Goal: Task Accomplishment & Management: Use online tool/utility

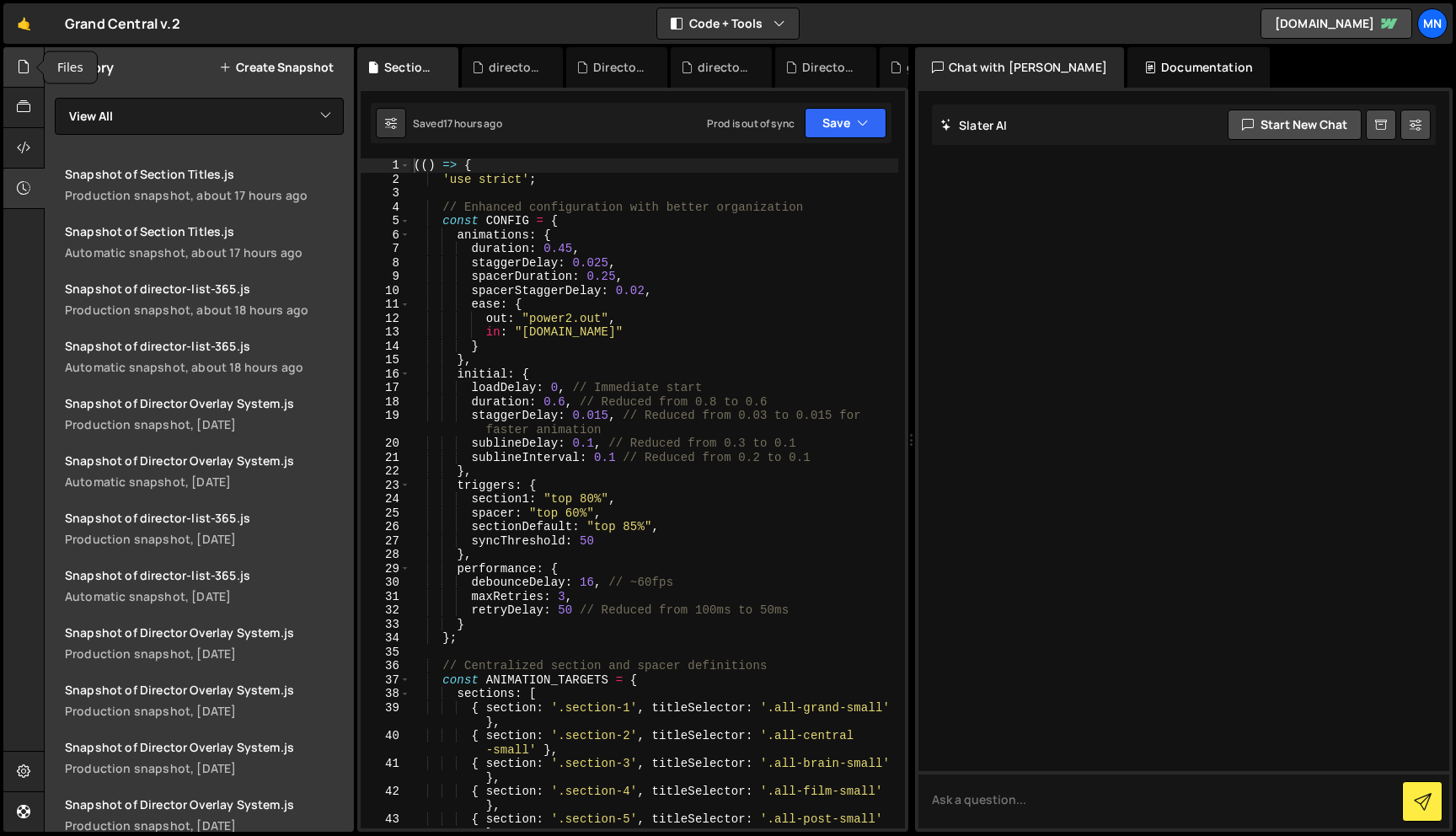
click at [11, 74] on div at bounding box center [24, 67] width 42 height 41
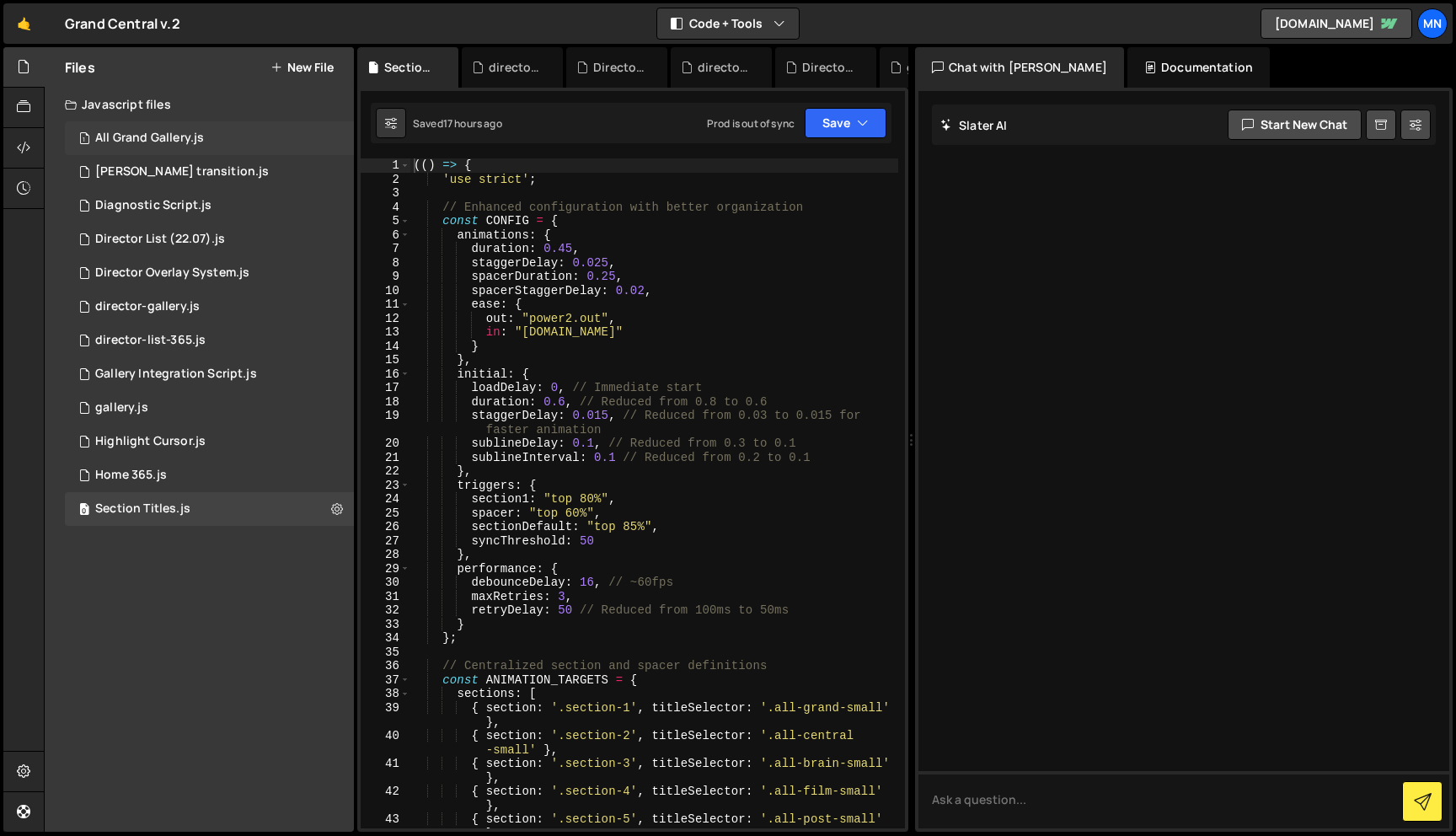
click at [175, 141] on div "All Grand Gallery.js" at bounding box center [149, 137] width 109 height 15
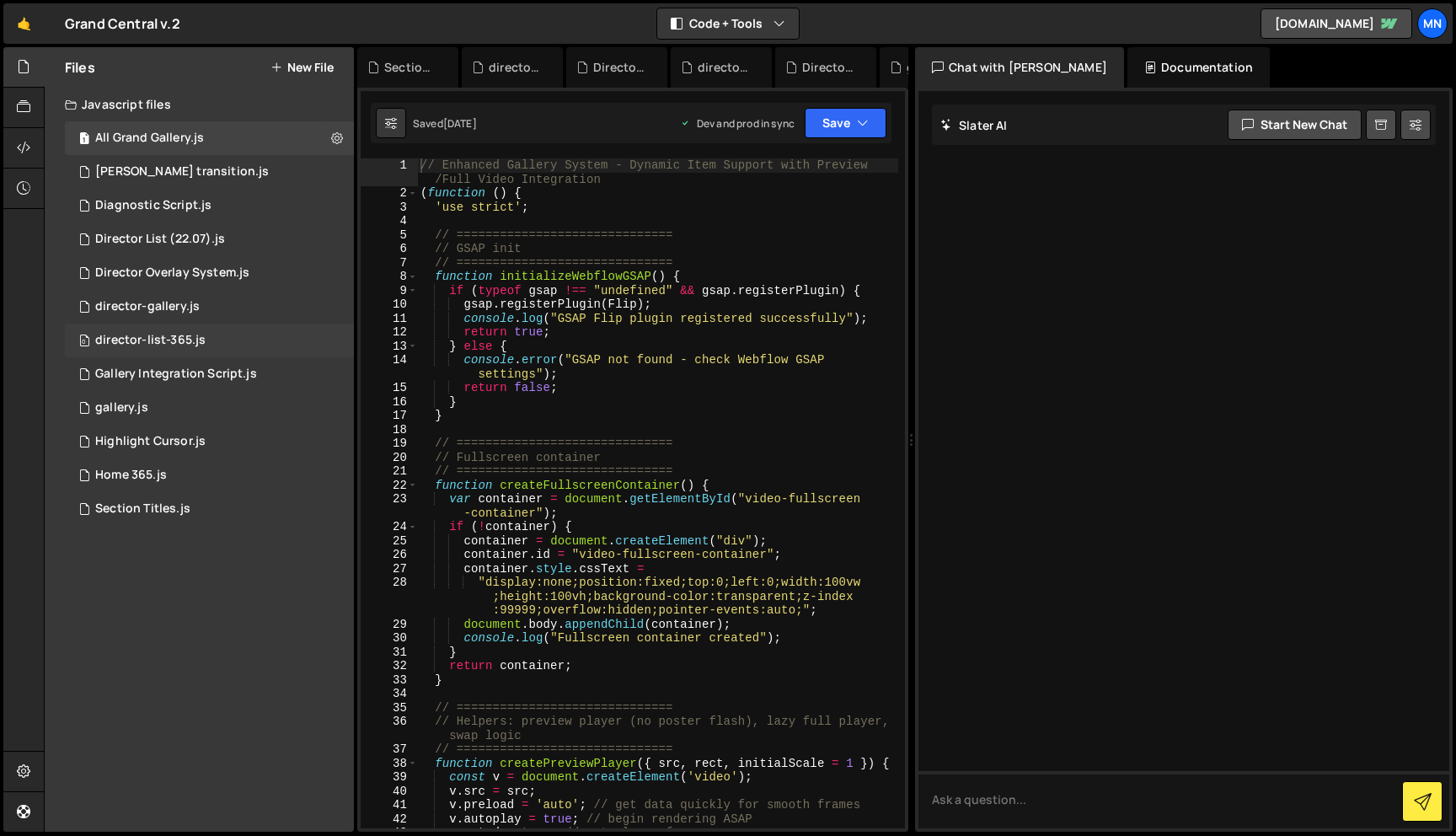
click at [142, 326] on div "0 director-list-365.js 0" at bounding box center [209, 340] width 289 height 34
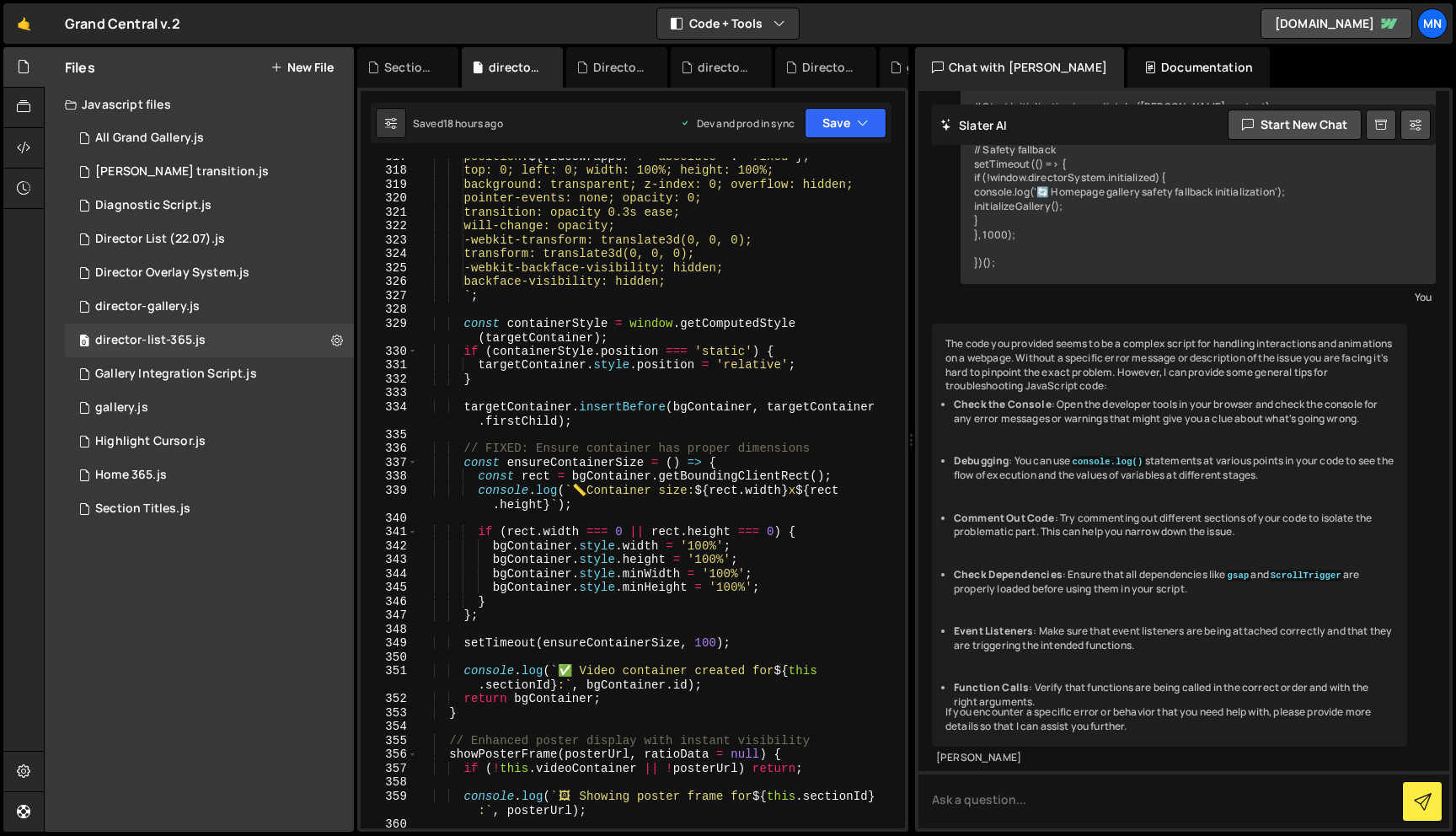
scroll to position [23011, 0]
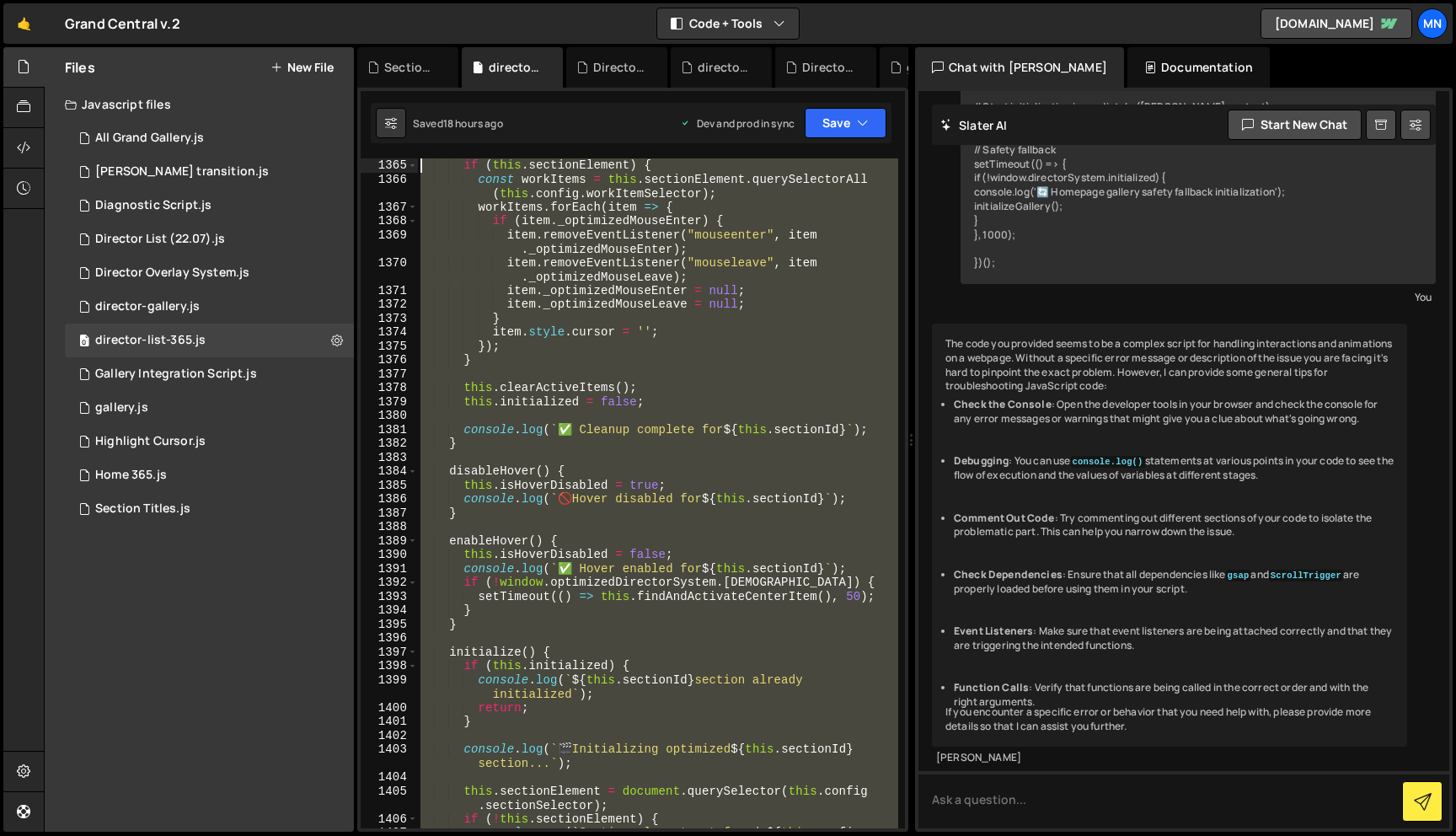
drag, startPoint x: 472, startPoint y: 813, endPoint x: 360, endPoint y: -6, distance: 826.6
click at [360, 0] on html "Projects [GEOGRAPHIC_DATA] Blog [GEOGRAPHIC_DATA] Projects Your Teams Invite te…" at bounding box center [728, 418] width 1456 height 836
type textarea "this.touchStartTime = [DOMAIN_NAME](); }"
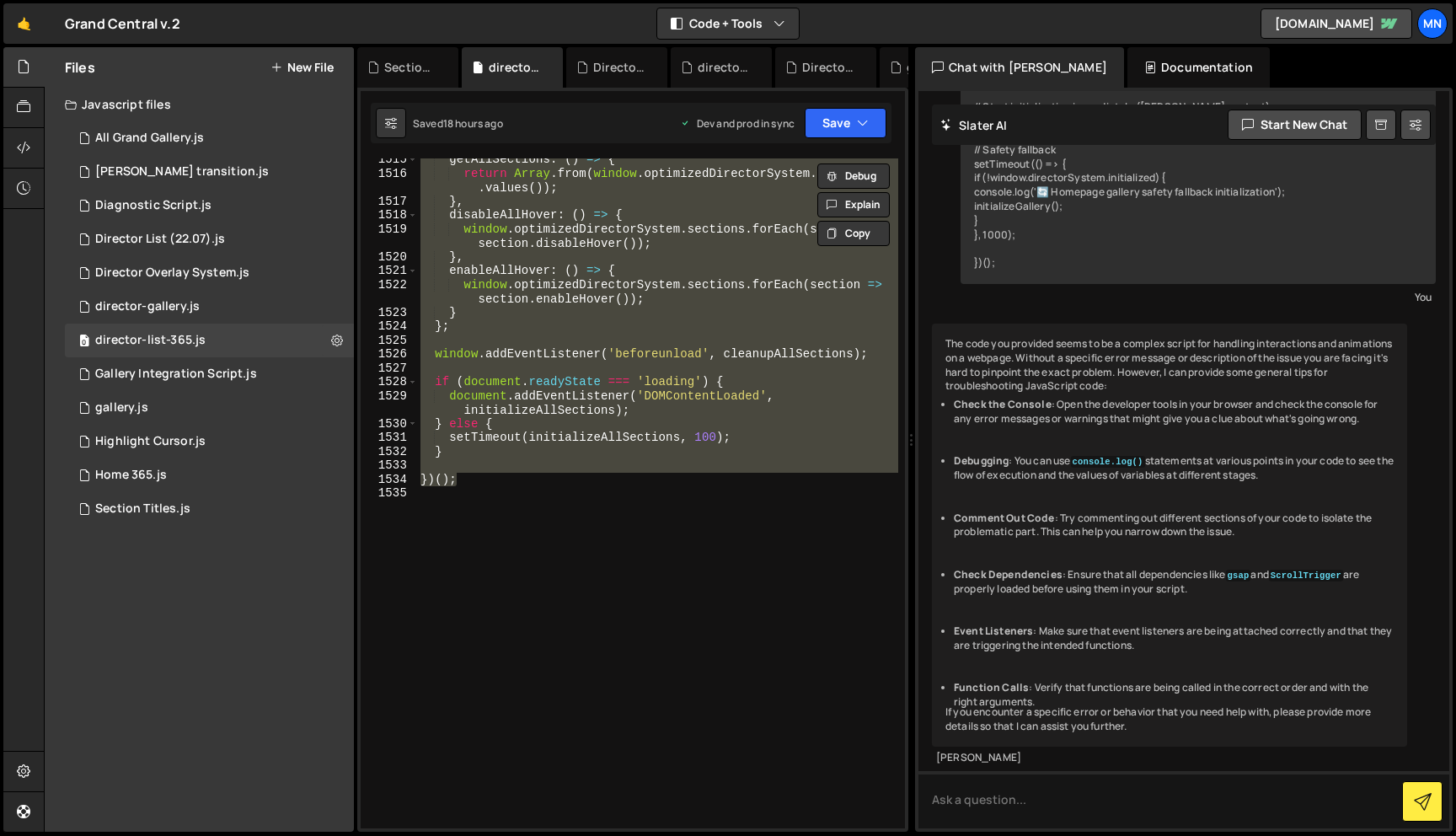
scroll to position [23339, 0]
click at [195, 229] on div "0 Director List (22.07).js 0" at bounding box center [209, 239] width 289 height 34
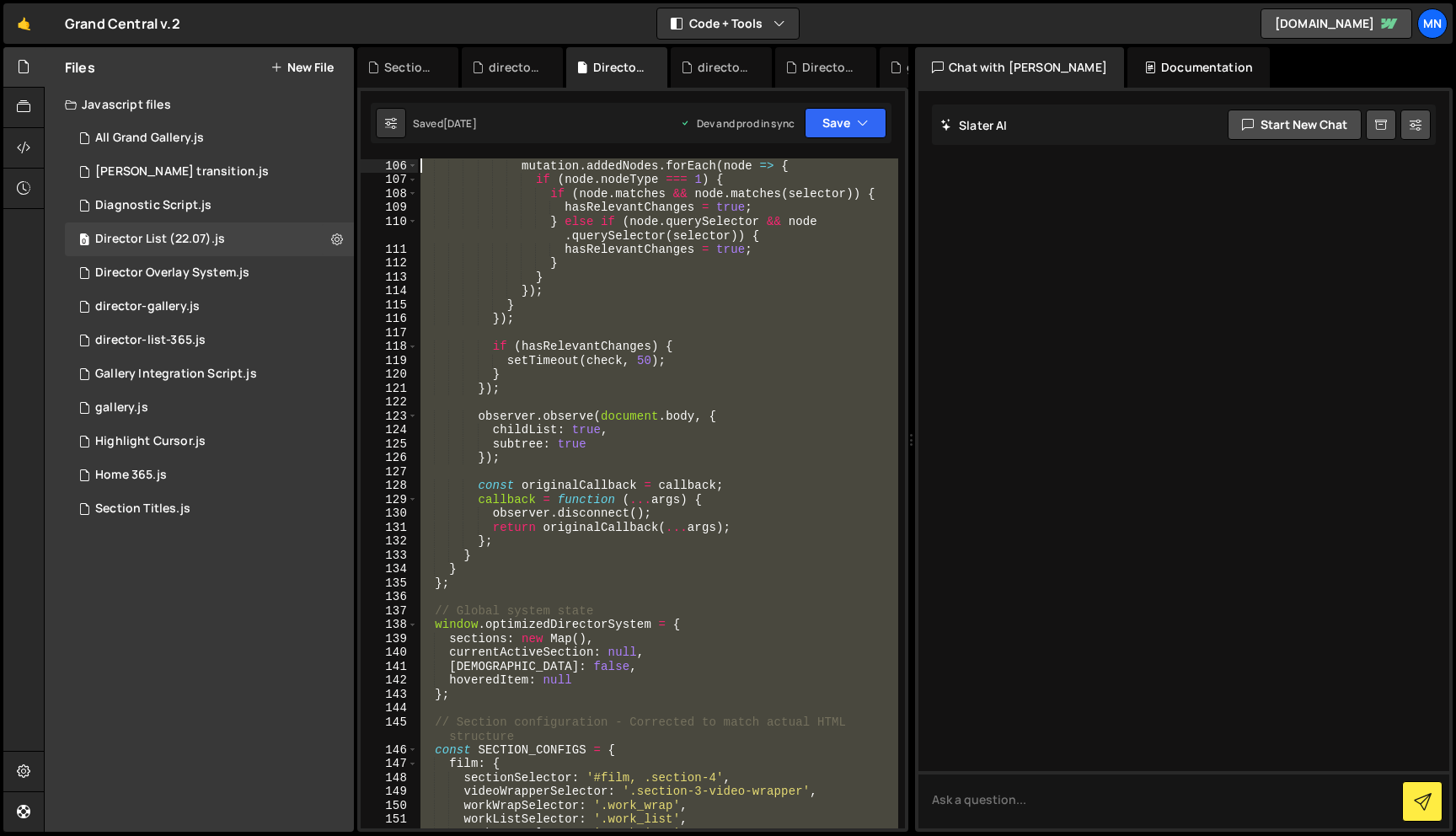
scroll to position [0, 0]
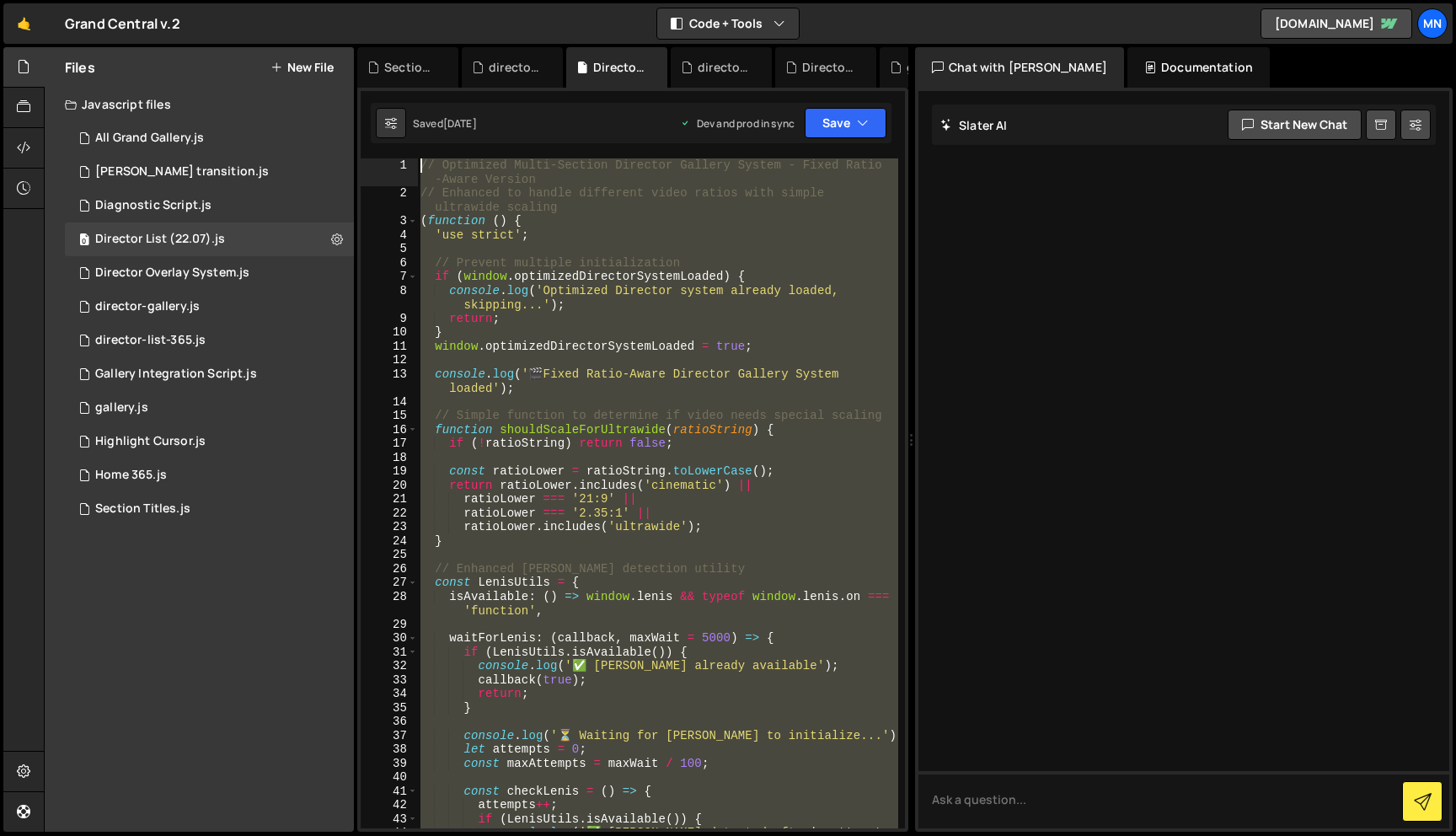
drag, startPoint x: 474, startPoint y: 811, endPoint x: 374, endPoint y: -60, distance: 876.7
click at [374, 0] on html "Projects [GEOGRAPHIC_DATA] Blog [GEOGRAPHIC_DATA] Projects Your Teams Invite te…" at bounding box center [728, 418] width 1456 height 836
type textarea "// Optimized Multi-Section Director Gallery System - Fixed Ratio-Aware Version …"
click at [181, 271] on div "Director Overlay System.js" at bounding box center [172, 272] width 154 height 15
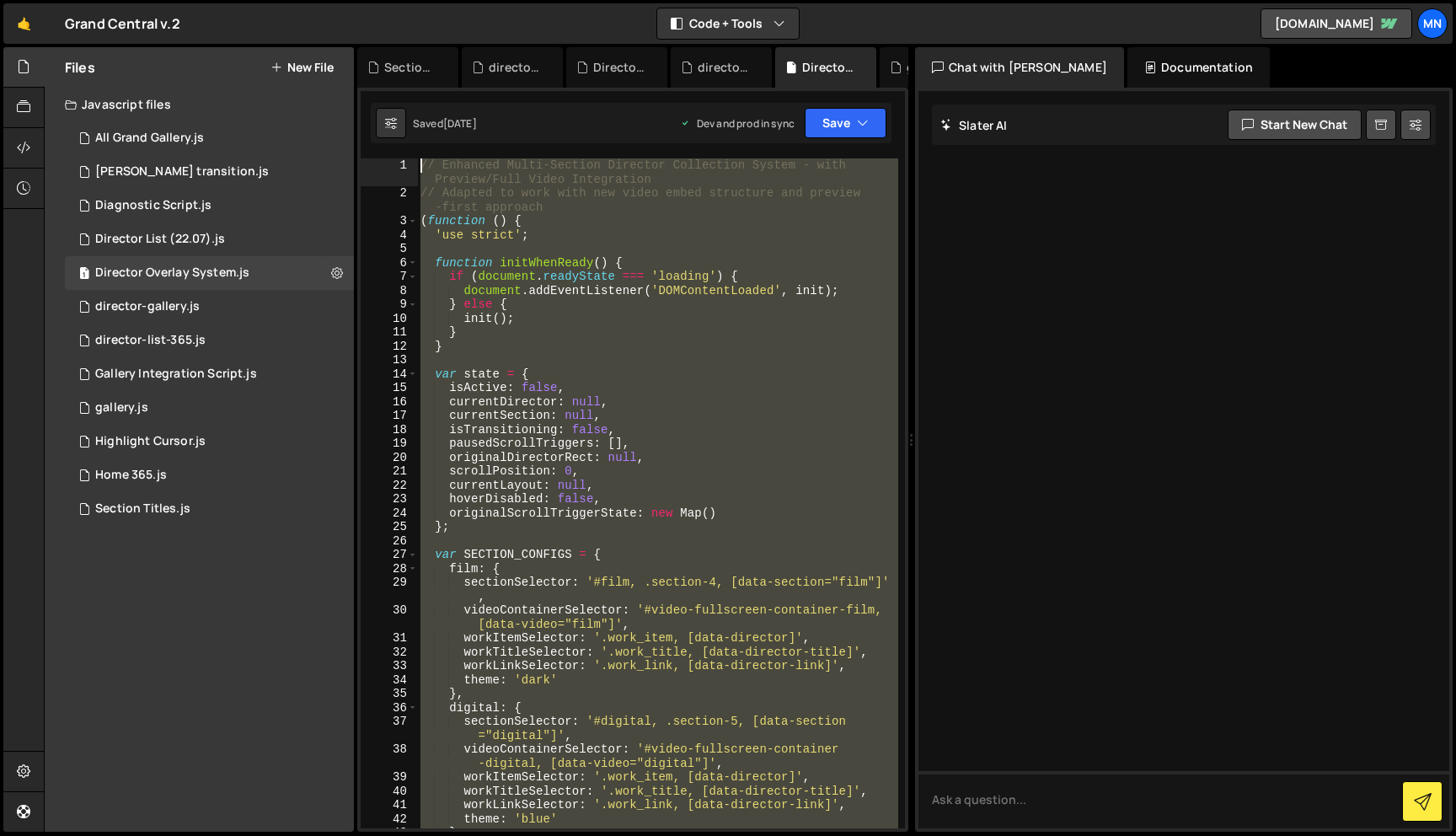
drag, startPoint x: 425, startPoint y: 824, endPoint x: 332, endPoint y: -105, distance: 933.6
click at [332, 0] on html "Projects [GEOGRAPHIC_DATA] Blog [GEOGRAPHIC_DATA] Projects Your Teams Invite te…" at bounding box center [728, 418] width 1456 height 836
type textarea "// Enhanced Multi-Section Director Collection System - with Preview/Full Video …"
